Goal: Navigation & Orientation: Find specific page/section

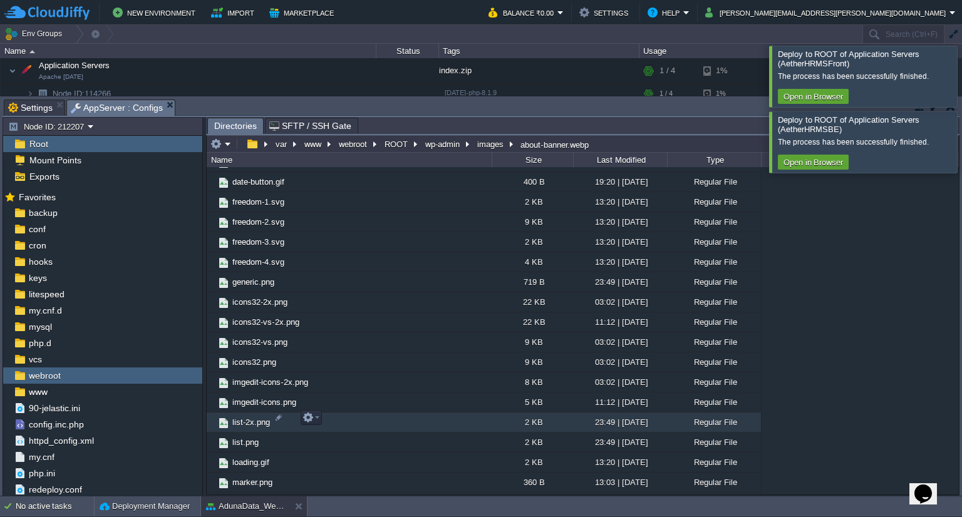
scroll to position [514, 0]
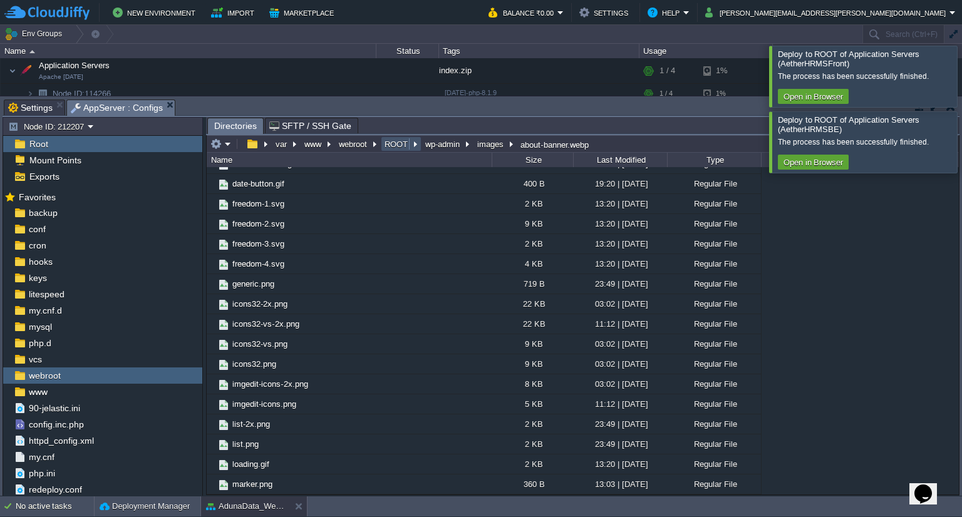
click at [389, 143] on button "ROOT" at bounding box center [396, 143] width 28 height 11
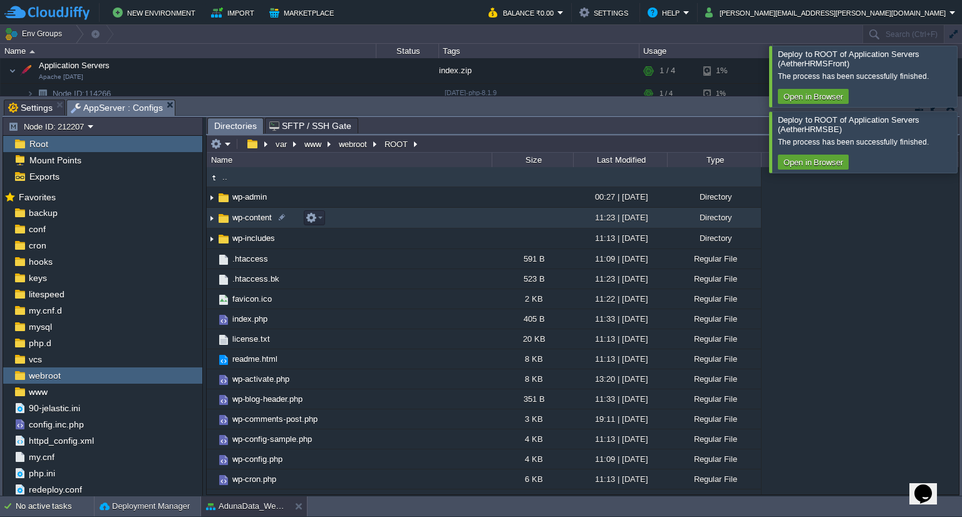
click at [237, 218] on span "wp-content" at bounding box center [251, 217] width 43 height 11
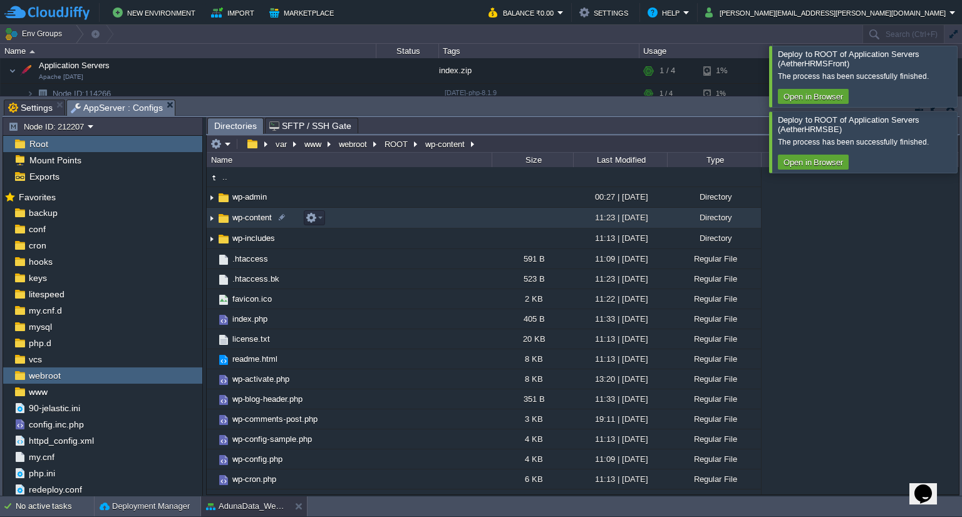
click at [237, 218] on span "wp-content" at bounding box center [251, 217] width 43 height 11
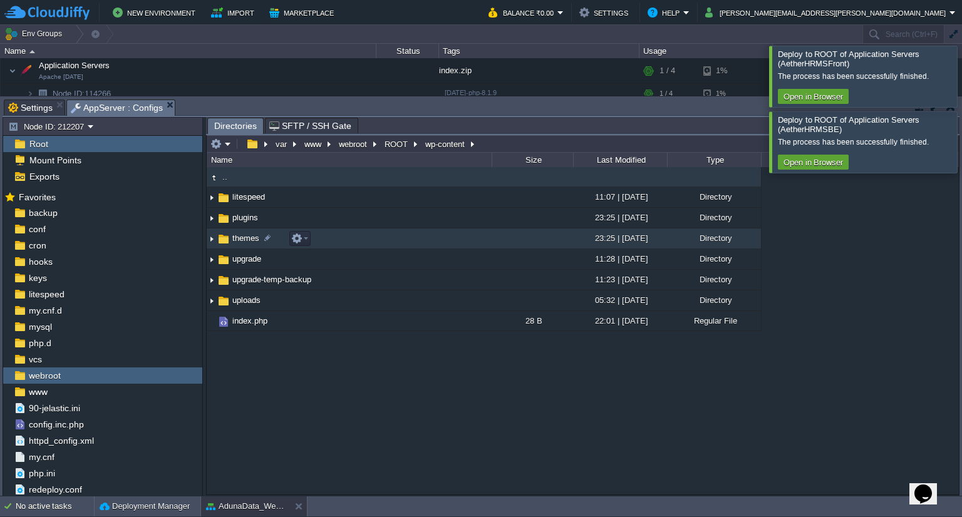
click at [240, 242] on span "themes" at bounding box center [245, 238] width 31 height 11
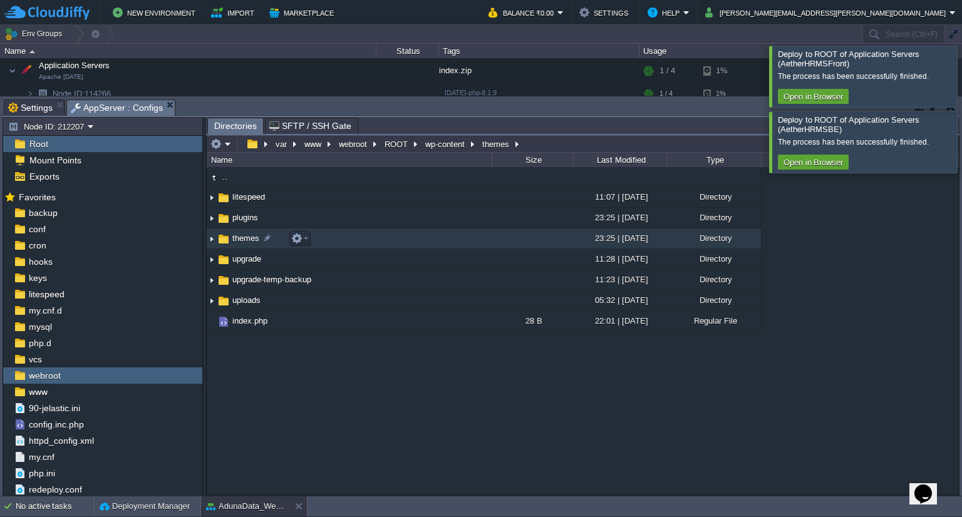
click at [240, 242] on span "themes" at bounding box center [245, 238] width 31 height 11
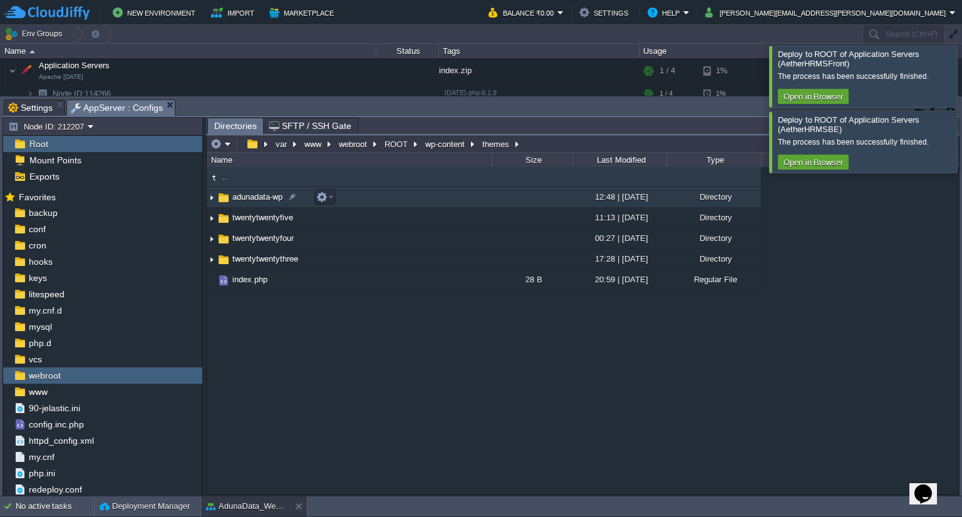
click at [260, 193] on span "adunadata-wp" at bounding box center [257, 197] width 54 height 11
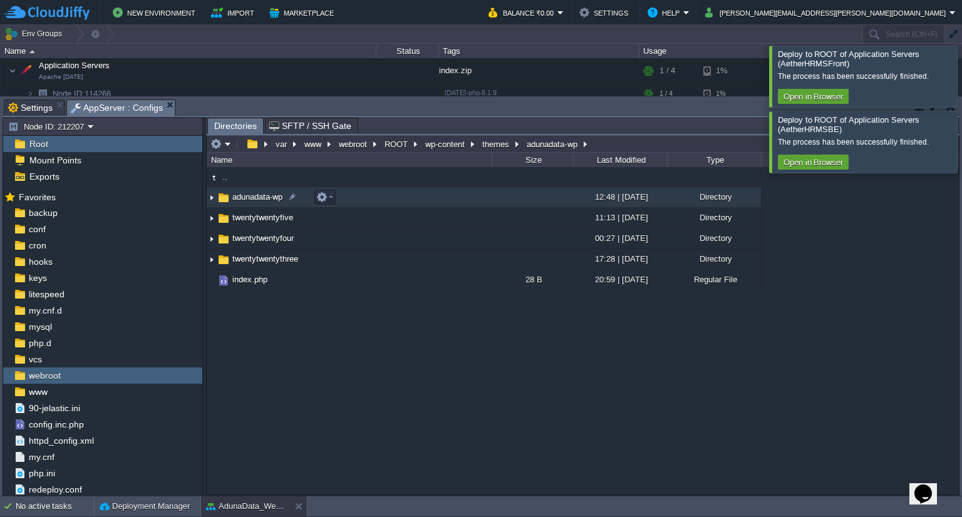
click at [260, 193] on span "adunadata-wp" at bounding box center [257, 197] width 54 height 11
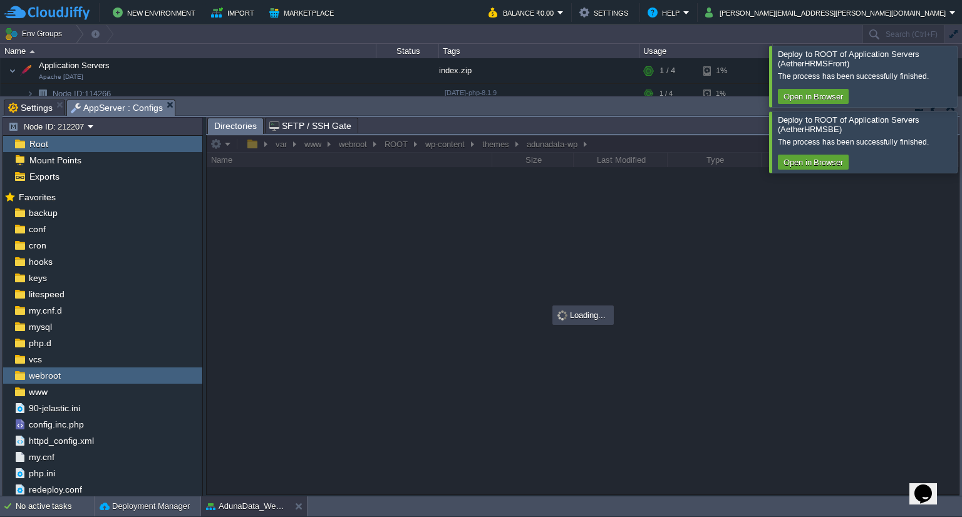
click at [260, 193] on div at bounding box center [583, 314] width 752 height 359
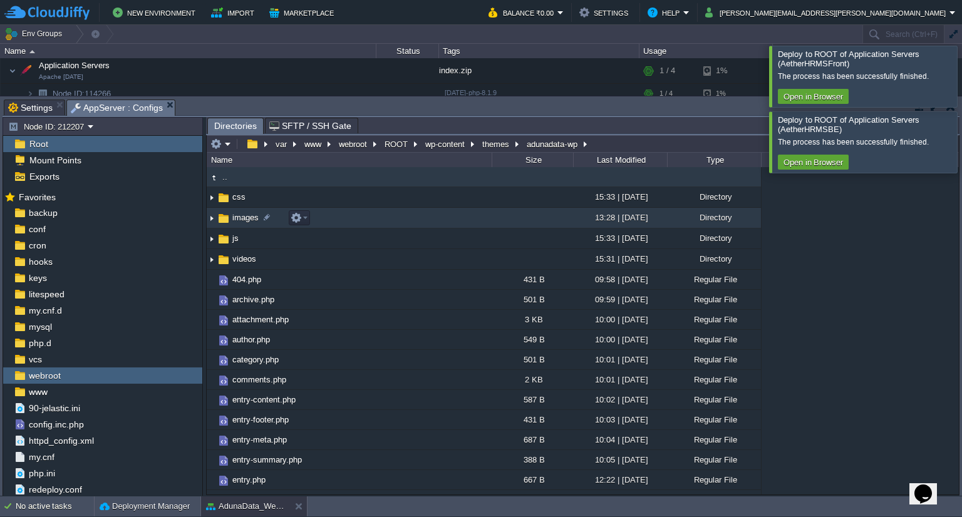
click at [235, 217] on span "images" at bounding box center [245, 217] width 30 height 11
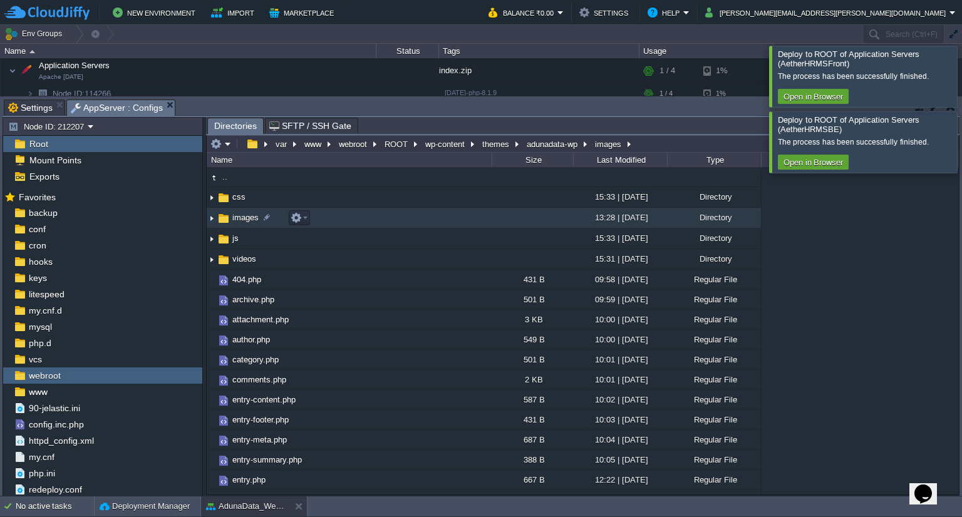
click at [235, 217] on span "images" at bounding box center [245, 217] width 30 height 11
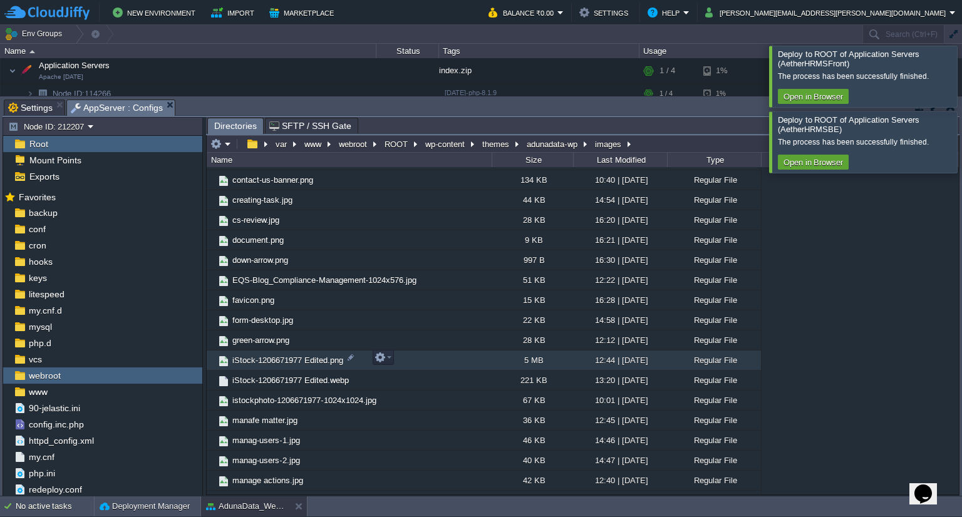
scroll to position [288, 0]
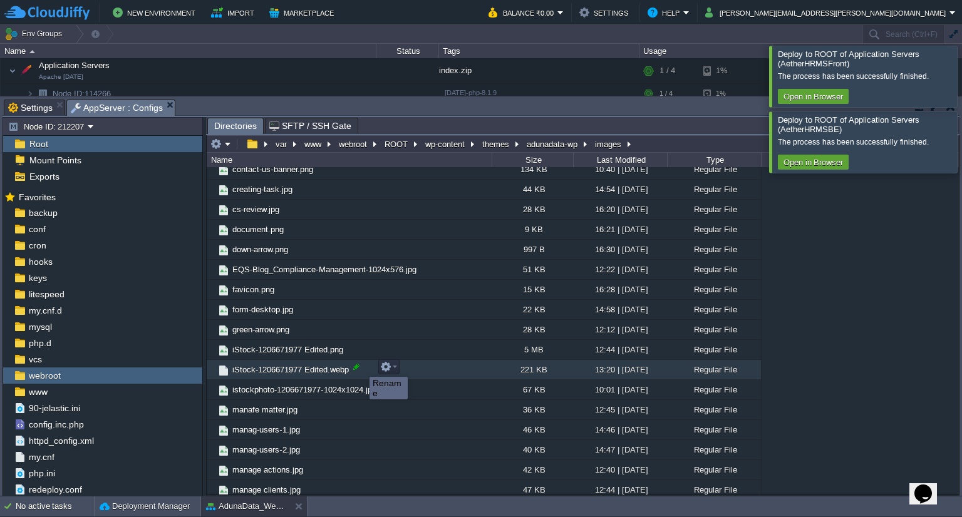
click at [360, 366] on div at bounding box center [356, 366] width 11 height 11
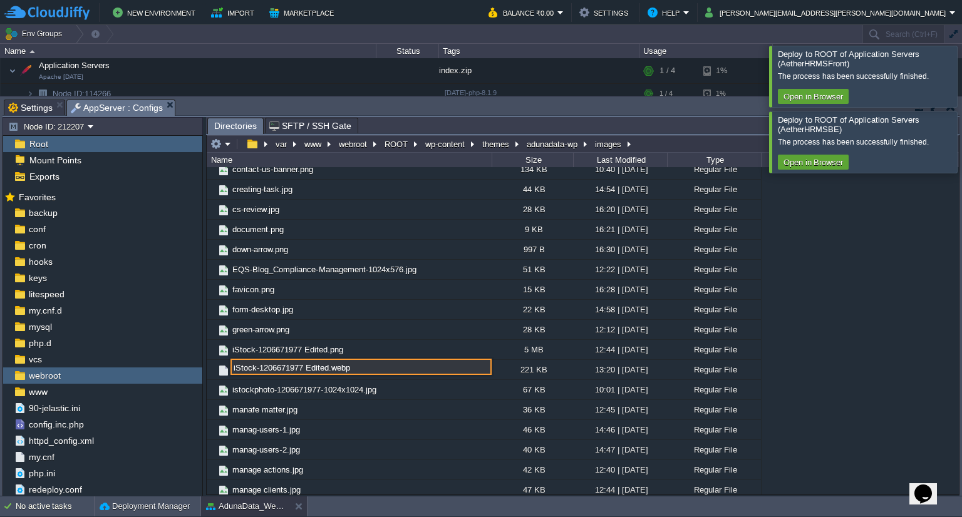
click at [302, 369] on input "iStock-1206671977 Edited.webp" at bounding box center [360, 367] width 261 height 16
type input "iStock-1206671977Edited.webp"
